Goal: Task Accomplishment & Management: Manage account settings

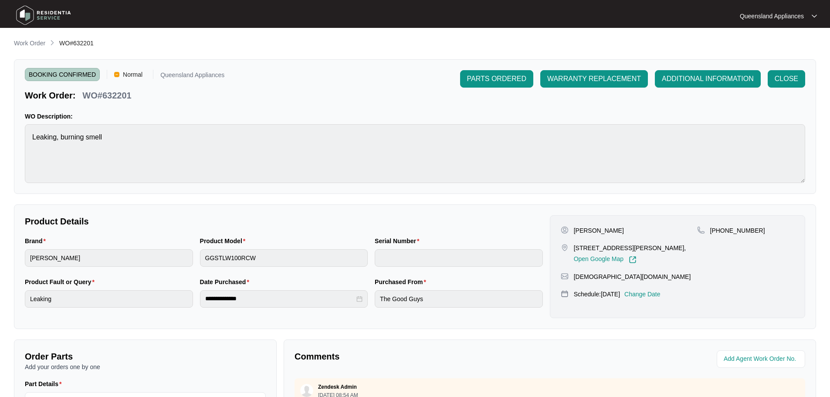
drag, startPoint x: 0, startPoint y: 0, endPoint x: 34, endPoint y: 47, distance: 57.8
click at [24, 40] on p "Work Order" at bounding box center [29, 43] width 31 height 9
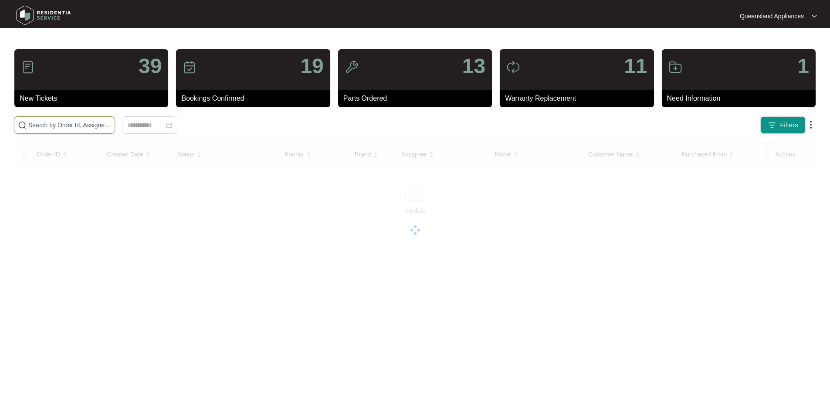
click at [105, 121] on input "text" at bounding box center [69, 125] width 83 height 10
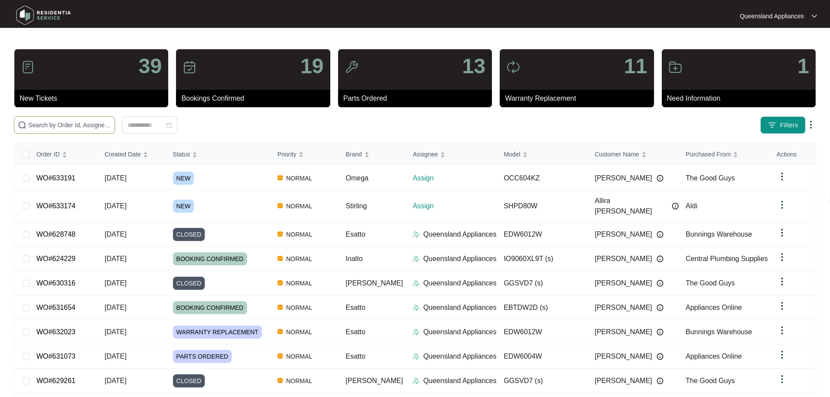
paste input "633174"
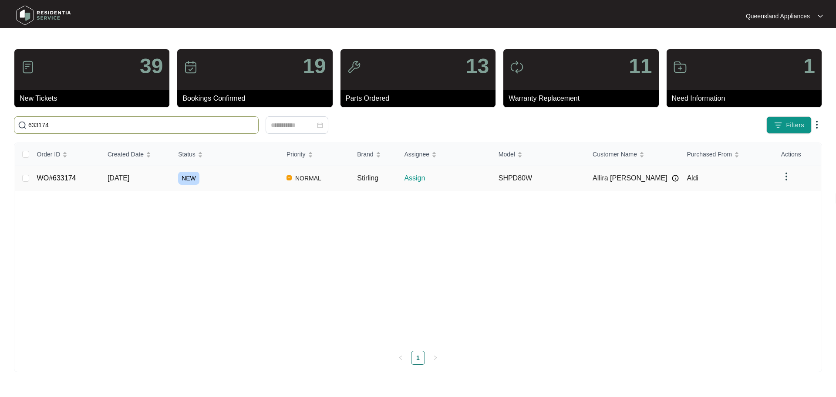
type input "633174"
click at [231, 185] on td "NEW" at bounding box center [225, 178] width 108 height 24
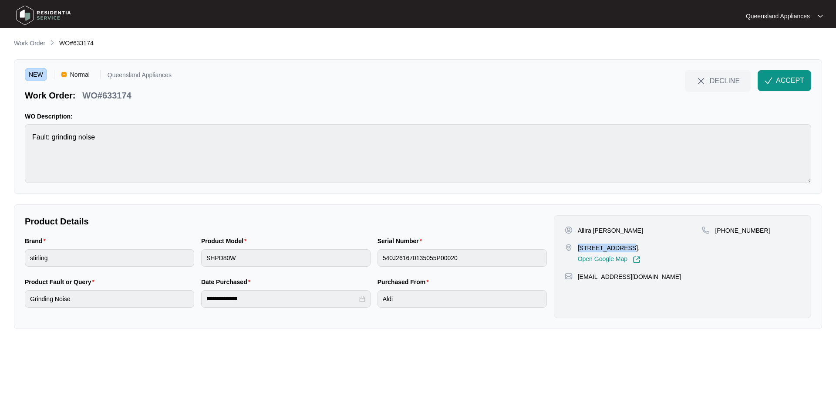
drag, startPoint x: 577, startPoint y: 248, endPoint x: 624, endPoint y: 252, distance: 46.8
click at [623, 250] on div "[STREET_ADDRESS], Open Google Map" at bounding box center [634, 253] width 138 height 20
copy p "[STREET_ADDRESS]"
click at [122, 93] on p "WO#633174" at bounding box center [106, 95] width 49 height 12
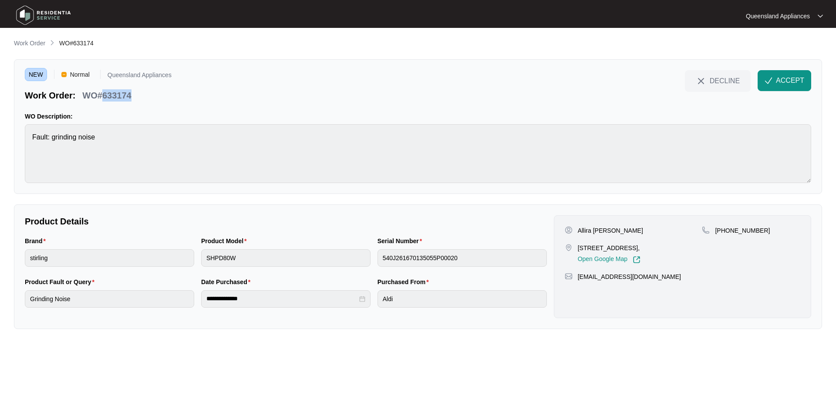
copy p "633174"
drag, startPoint x: 727, startPoint y: 226, endPoint x: 760, endPoint y: 228, distance: 33.1
click at [760, 228] on div "[PHONE_NUMBER]" at bounding box center [751, 230] width 98 height 9
copy p "422112220"
click at [778, 74] on button "ACCEPT" at bounding box center [785, 80] width 54 height 21
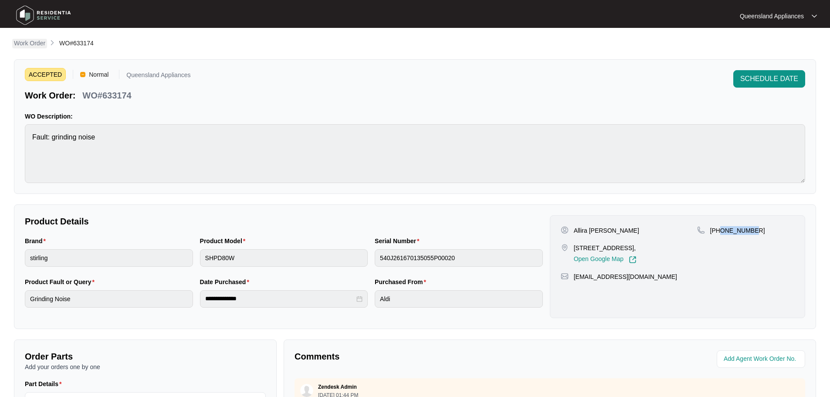
click at [27, 41] on p "Work Order" at bounding box center [29, 43] width 31 height 9
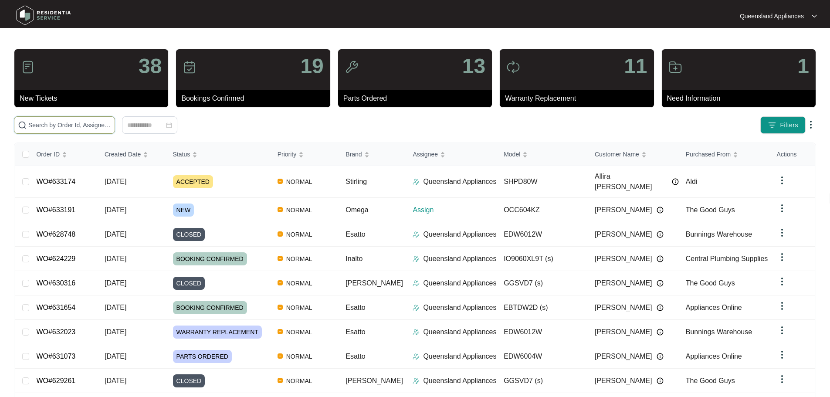
click at [94, 124] on input "text" at bounding box center [69, 125] width 83 height 10
paste input "633191"
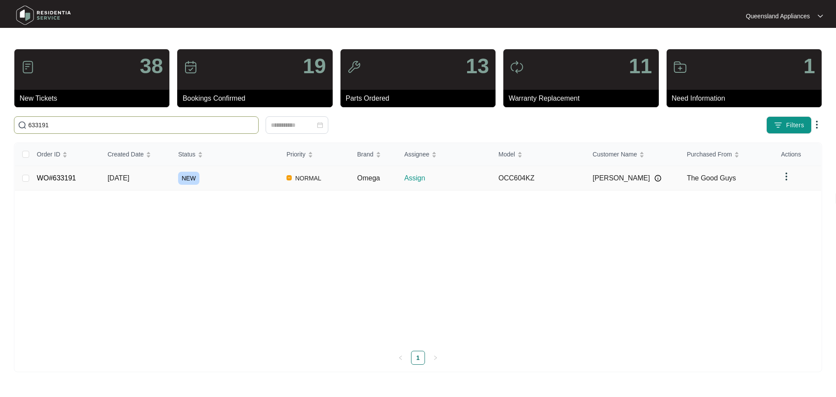
type input "633191"
drag, startPoint x: 249, startPoint y: 175, endPoint x: 254, endPoint y: 181, distance: 7.1
click at [249, 176] on div "NEW" at bounding box center [228, 178] width 101 height 13
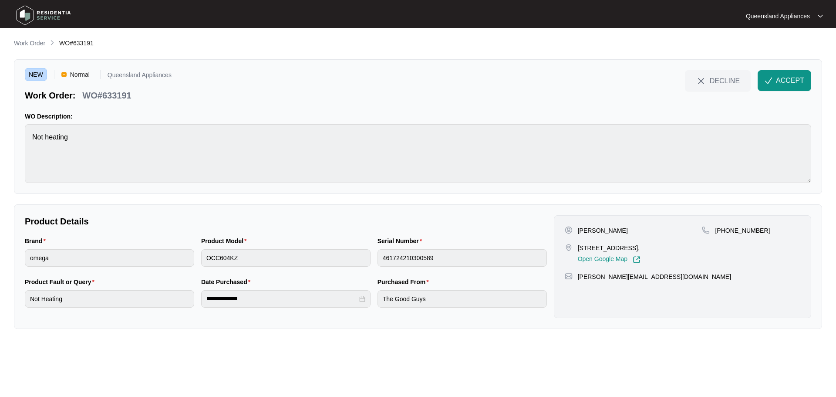
click at [111, 92] on p "WO#633191" at bounding box center [106, 95] width 49 height 12
copy p "633191"
drag, startPoint x: 726, startPoint y: 229, endPoint x: 769, endPoint y: 230, distance: 43.1
click at [769, 230] on div "[PHONE_NUMBER]" at bounding box center [751, 230] width 98 height 9
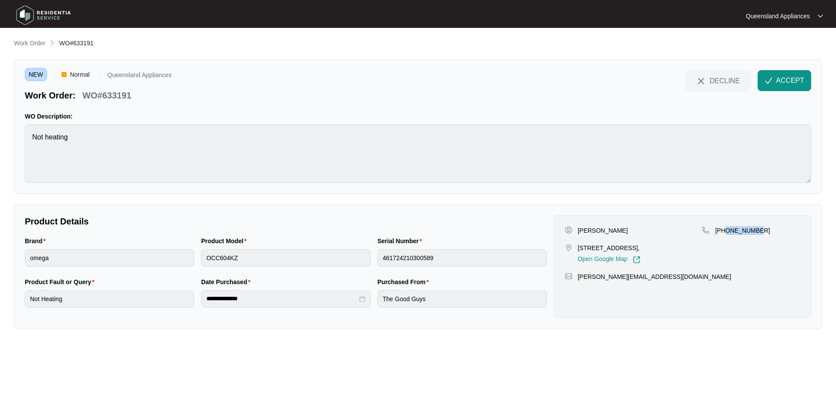
copy p "426245661"
click at [764, 81] on button "ACCEPT" at bounding box center [785, 80] width 54 height 21
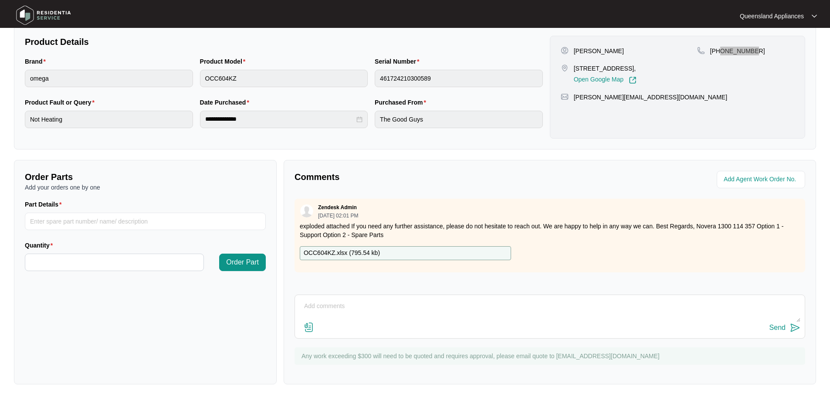
scroll to position [181, 0]
